Goal: Complete application form

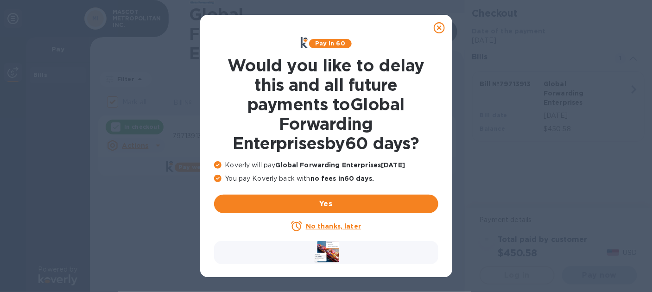
click at [336, 226] on u "No thanks, later" at bounding box center [333, 225] width 55 height 7
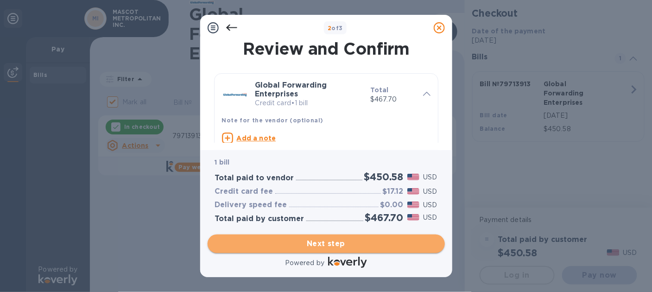
click at [340, 244] on span "Next step" at bounding box center [326, 243] width 222 height 11
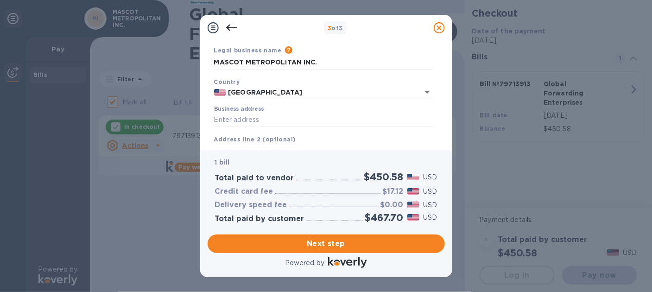
scroll to position [33, 0]
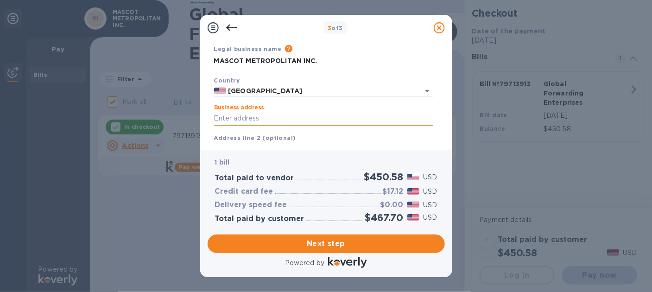
click at [243, 118] on input "Business address" at bounding box center [323, 119] width 219 height 14
type input "[STREET_ADDRESS]"
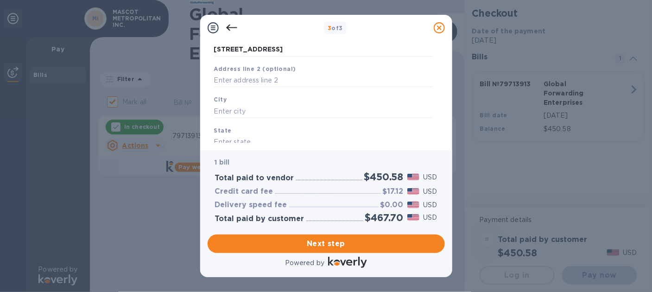
scroll to position [109, 0]
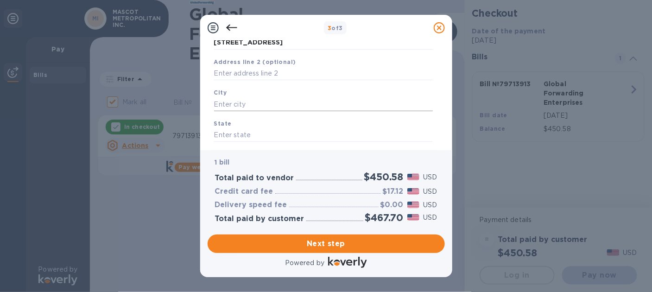
click at [239, 107] on input "text" at bounding box center [323, 104] width 219 height 14
type input "[GEOGRAPHIC_DATA]"
click at [240, 137] on input "text" at bounding box center [323, 135] width 219 height 14
type input "CA"
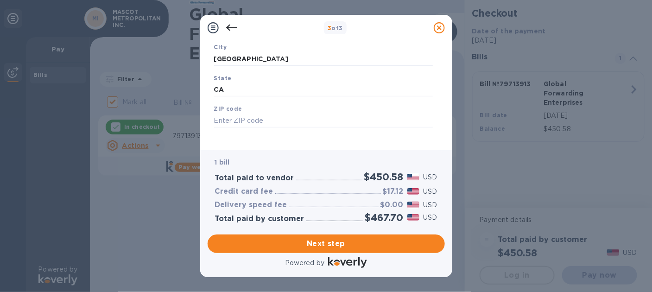
scroll to position [159, 0]
click at [237, 114] on input "text" at bounding box center [323, 115] width 219 height 14
type input "94080"
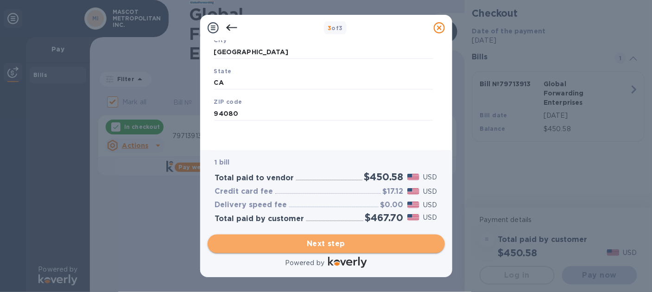
click at [330, 243] on span "Next step" at bounding box center [326, 243] width 222 height 11
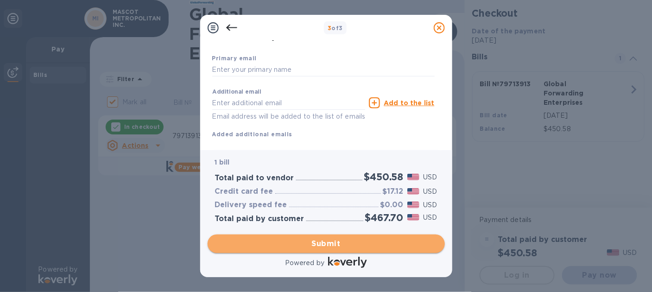
click at [334, 242] on span "Submit" at bounding box center [326, 243] width 222 height 11
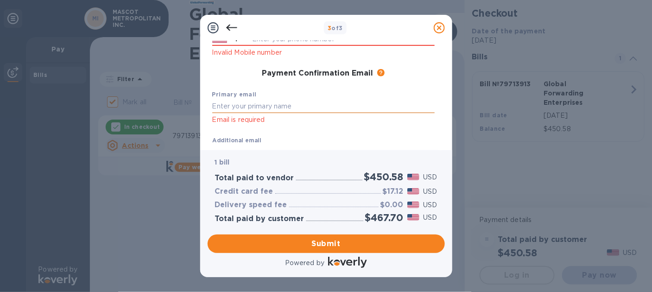
click at [256, 106] on input "text" at bounding box center [323, 106] width 222 height 14
type input "[EMAIL_ADDRESS][DOMAIN_NAME]"
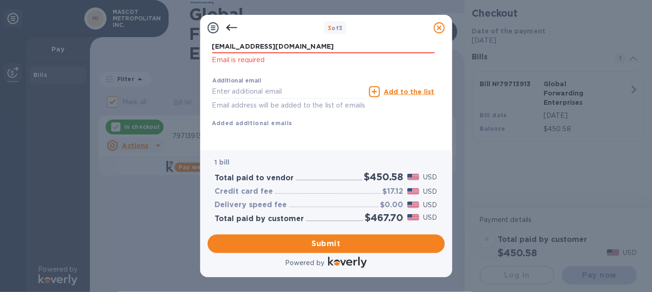
scroll to position [232, 0]
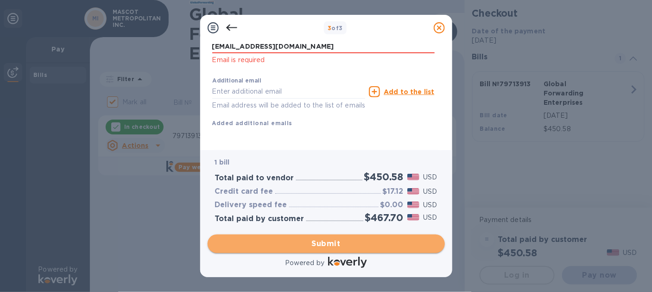
click at [329, 245] on span "Submit" at bounding box center [326, 243] width 222 height 11
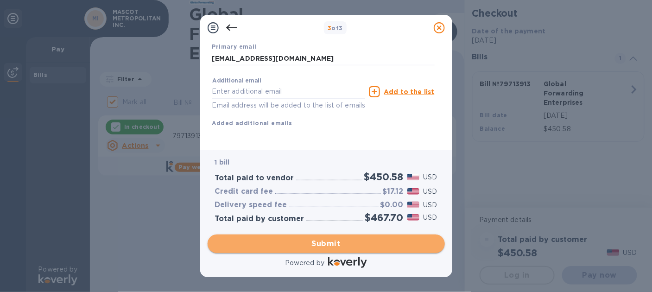
click at [330, 245] on span "Submit" at bounding box center [326, 243] width 222 height 11
click at [323, 245] on span "Submit" at bounding box center [326, 243] width 222 height 11
click at [329, 245] on span "Submit" at bounding box center [326, 243] width 222 height 11
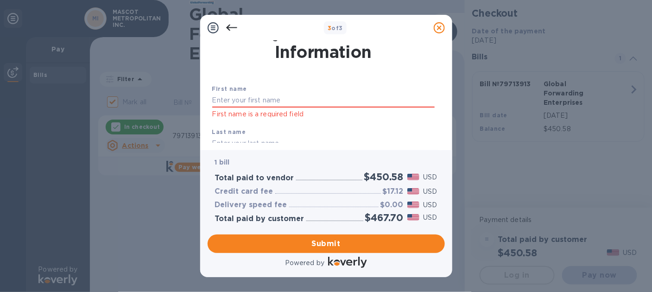
scroll to position [4, 0]
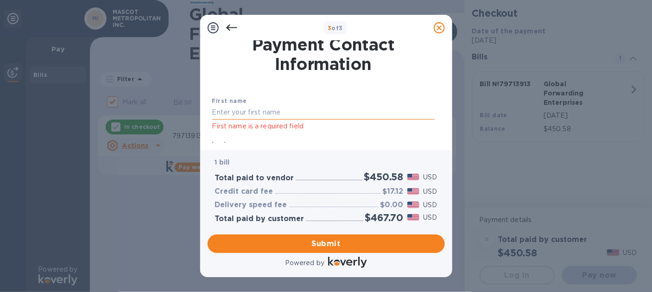
click at [251, 112] on input "text" at bounding box center [323, 113] width 222 height 14
type input "JUNAIDA"
type input "DJUNAIDY"
type input "6506782752"
type input "[EMAIL_ADDRESS][DOMAIN_NAME]"
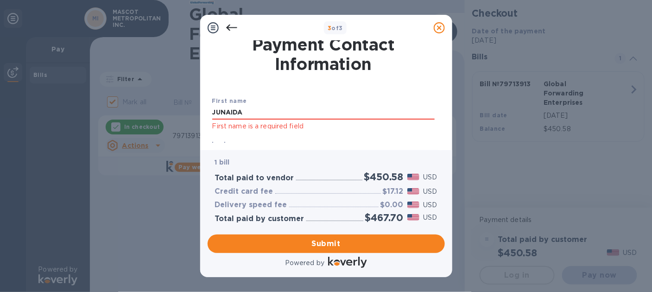
drag, startPoint x: 445, startPoint y: 67, endPoint x: 447, endPoint y: 76, distance: 9.6
click at [447, 76] on div "Payment Contact Information First name [PERSON_NAME] First name is a required f…" at bounding box center [326, 95] width 252 height 109
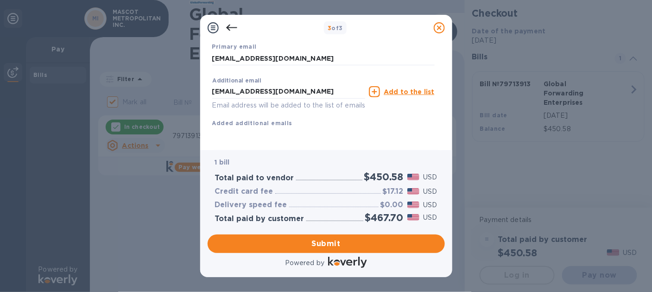
scroll to position [220, 0]
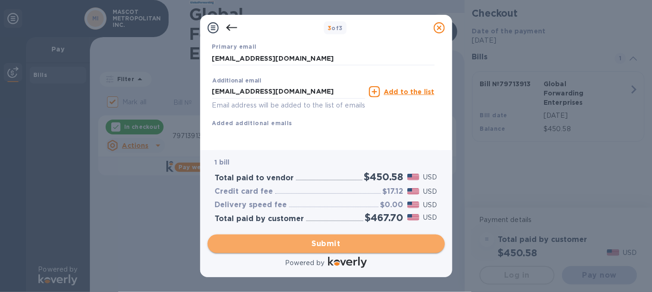
click at [321, 246] on span "Submit" at bounding box center [326, 243] width 222 height 11
click at [330, 245] on span "Submit" at bounding box center [326, 243] width 222 height 11
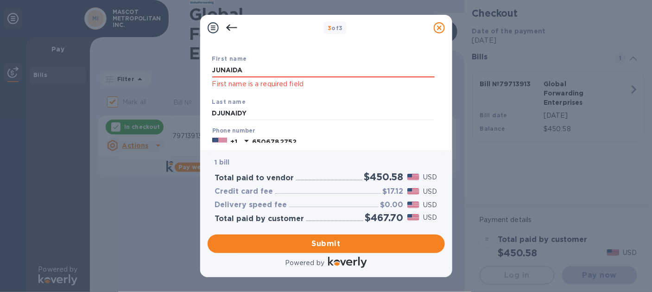
scroll to position [51, 0]
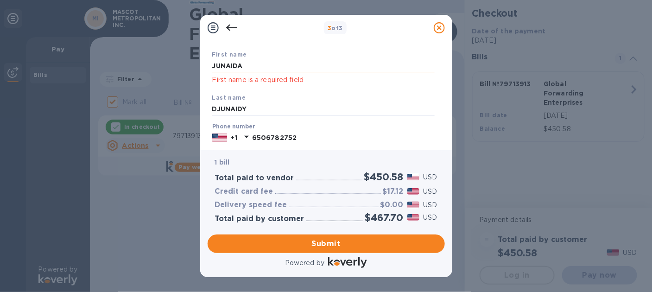
click at [251, 65] on input "JUNAIDA" at bounding box center [323, 66] width 222 height 14
type input "J"
type input "JUNAIDA"
click at [375, 88] on div "First name [PERSON_NAME] First name is a required field" at bounding box center [324, 67] width 230 height 43
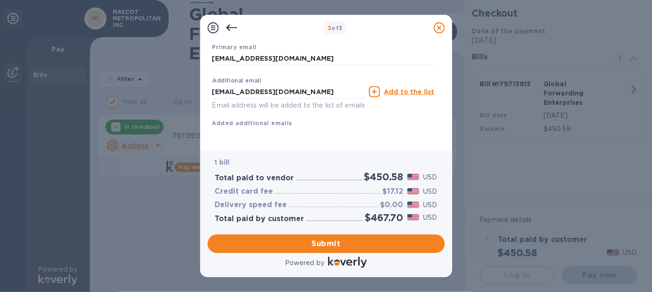
scroll to position [195, 0]
click at [318, 241] on span "Submit" at bounding box center [326, 243] width 222 height 11
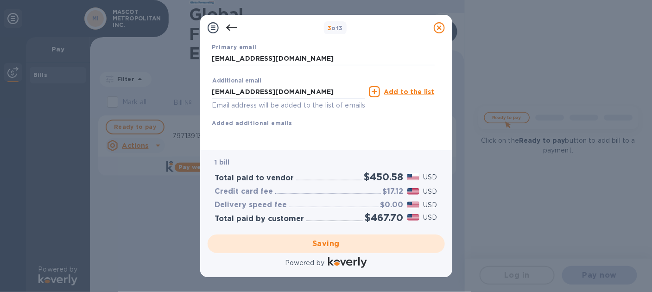
checkbox input "false"
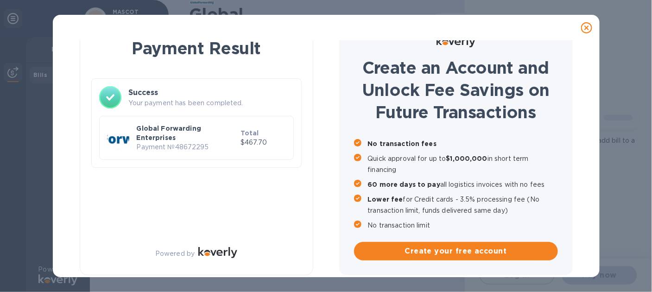
scroll to position [21, 0]
